Goal: Task Accomplishment & Management: Complete application form

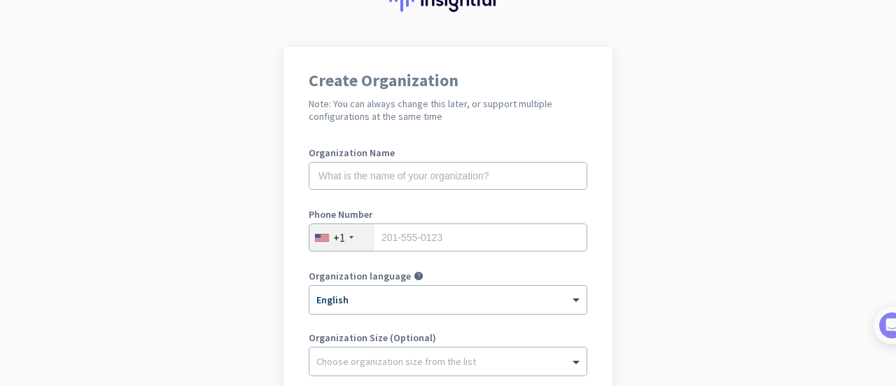
scroll to position [68, 0]
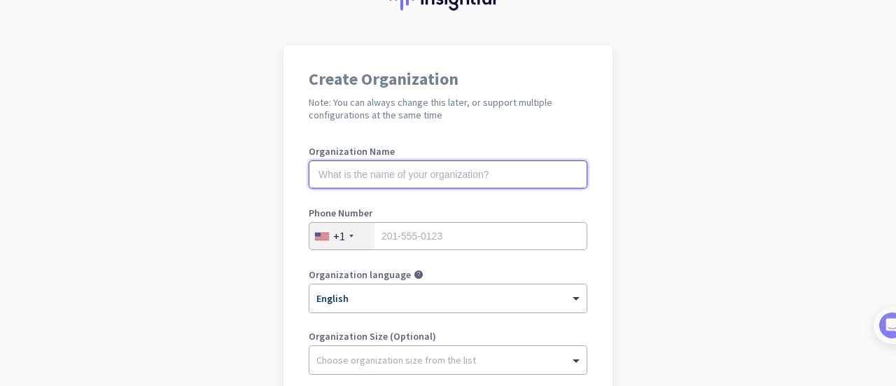
click at [536, 186] on input "text" at bounding box center [448, 174] width 279 height 28
type input "Mercor"
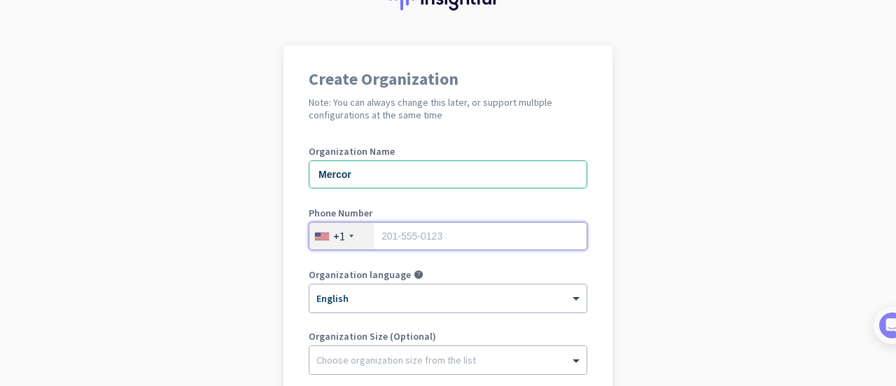
click at [495, 235] on input "tel" at bounding box center [448, 236] width 279 height 28
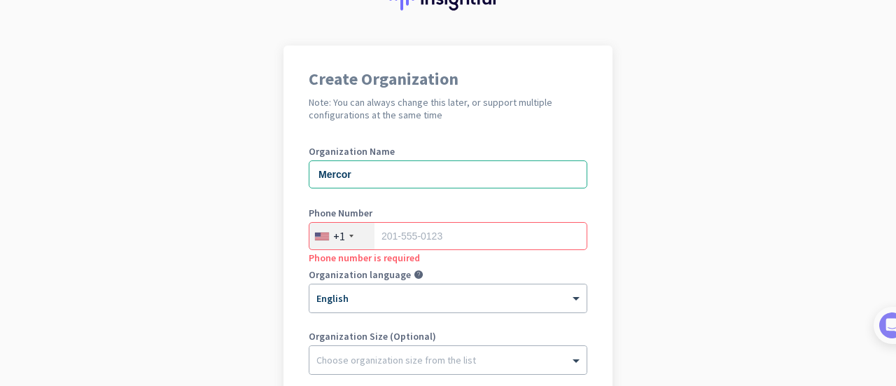
click at [633, 232] on app-onboarding-organization "Create Organization Note: You can always change this later, or support multiple…" at bounding box center [448, 349] width 896 height 606
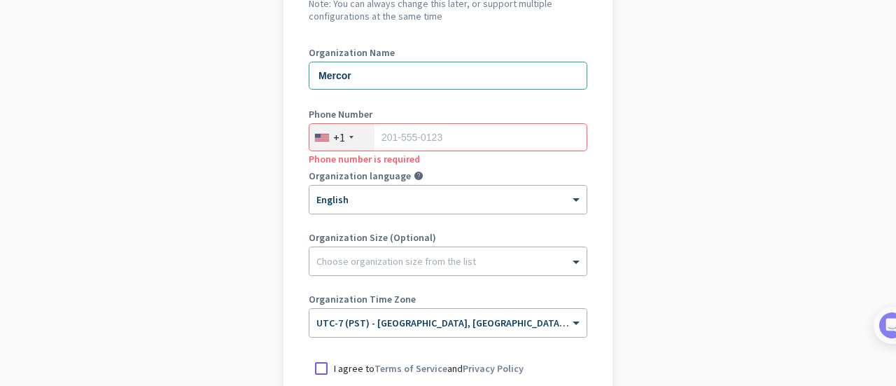
scroll to position [169, 0]
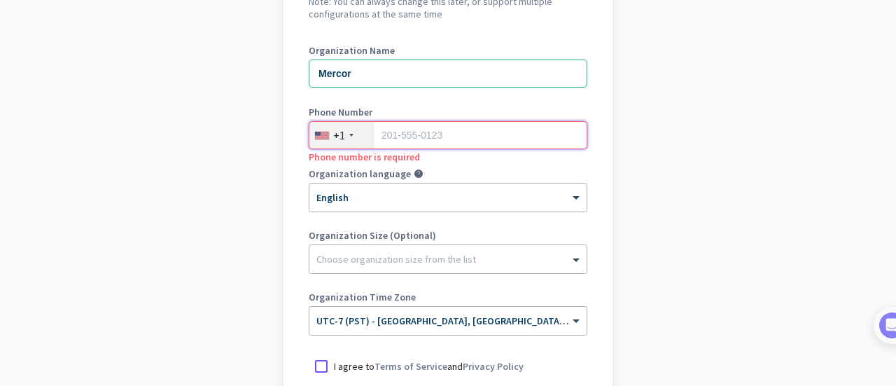
click at [442, 137] on input "tel" at bounding box center [448, 135] width 279 height 28
type input "6193686171"
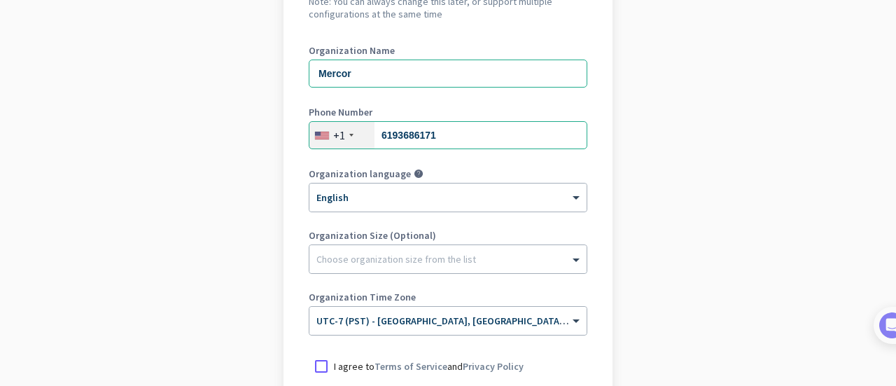
click at [656, 231] on app-onboarding-organization "Create Organization Note: You can always change this later, or support multiple…" at bounding box center [448, 248] width 896 height 606
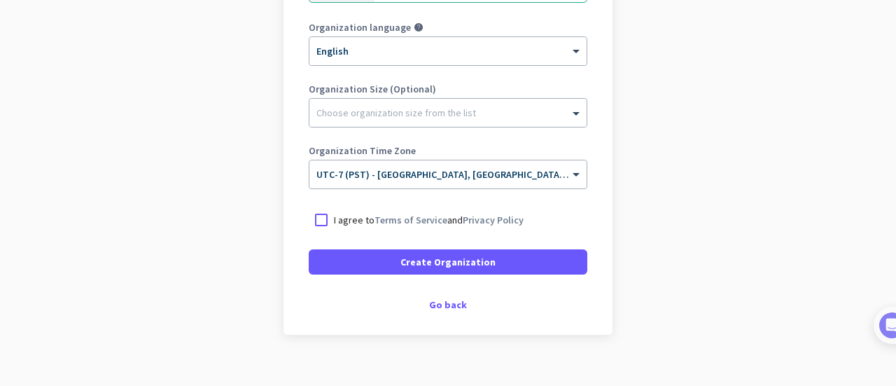
scroll to position [320, 0]
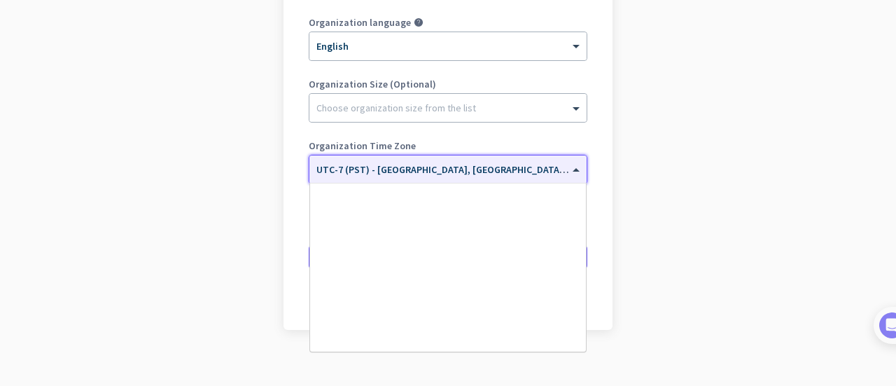
click at [399, 166] on input "text" at bounding box center [433, 165] width 235 height 11
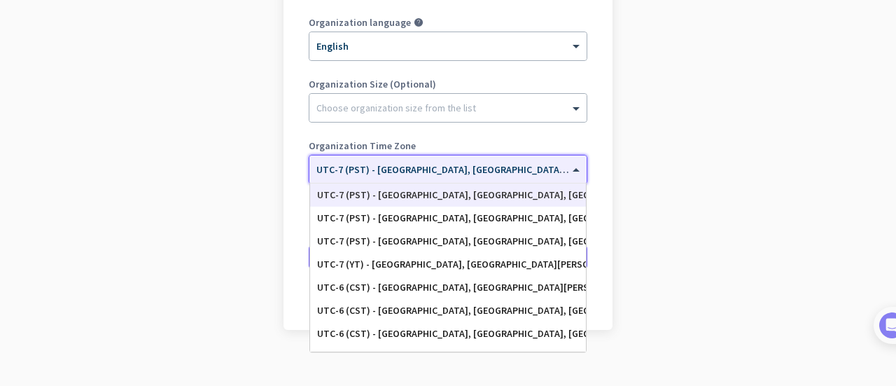
click at [399, 166] on input "text" at bounding box center [433, 165] width 235 height 11
click at [676, 179] on app-onboarding-organization "Create Organization Note: You can always change this later, or support multiple…" at bounding box center [448, 96] width 896 height 606
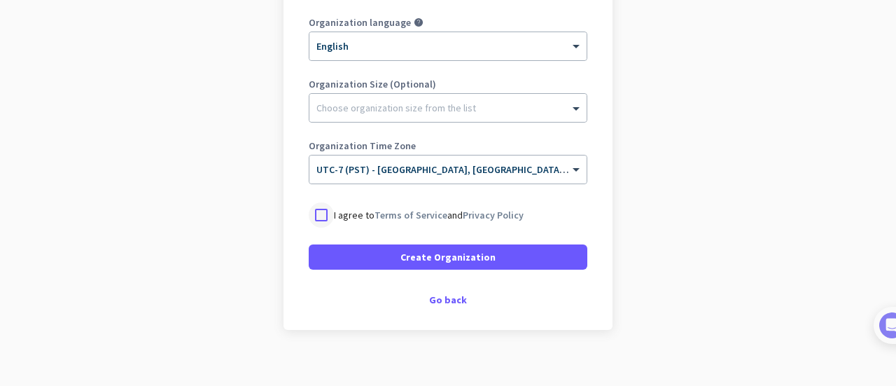
click at [318, 211] on div at bounding box center [321, 214] width 25 height 25
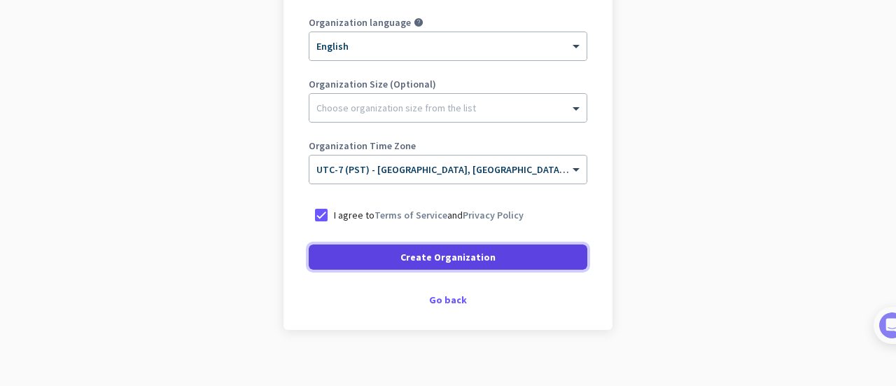
click at [418, 253] on span "Create Organization" at bounding box center [447, 257] width 95 height 14
